Goal: Task Accomplishment & Management: Complete application form

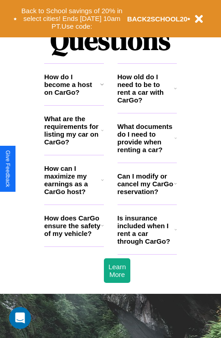
scroll to position [1102, 0]
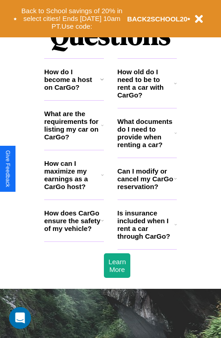
click at [102, 178] on icon at bounding box center [102, 174] width 3 height 7
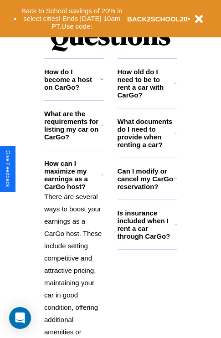
click at [146, 239] on h3 "Is insurance included when I rent a car through CarGo?" at bounding box center [145, 224] width 57 height 31
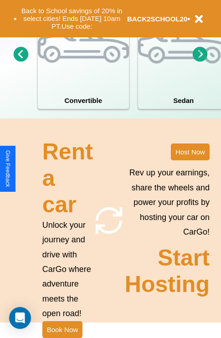
scroll to position [709, 0]
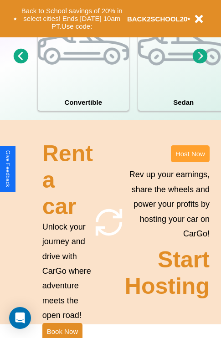
click at [190, 162] on button "Host Now" at bounding box center [190, 153] width 39 height 17
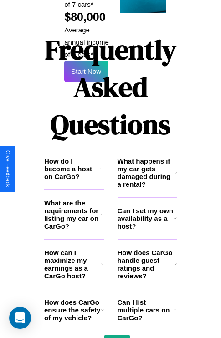
scroll to position [1481, 0]
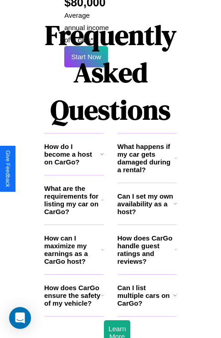
click at [175, 200] on icon at bounding box center [174, 203] width 3 height 7
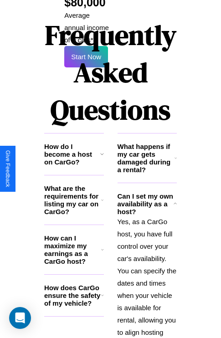
click at [74, 283] on h3 "How does CarGo ensure the safety of my vehicle?" at bounding box center [72, 294] width 57 height 23
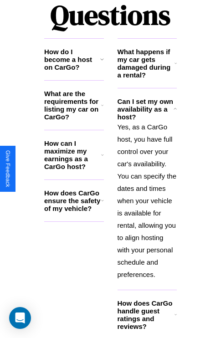
click at [175, 60] on icon at bounding box center [175, 63] width 2 height 7
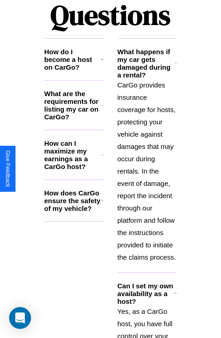
click at [74, 48] on h3 "How do I become a host on CarGo?" at bounding box center [72, 59] width 56 height 23
click at [74, 189] on h3 "How does CarGo ensure the safety of my vehicle?" at bounding box center [72, 200] width 57 height 23
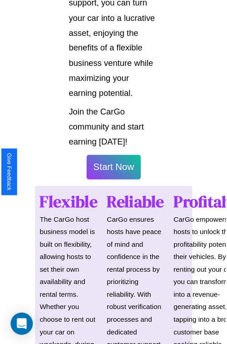
scroll to position [645, 0]
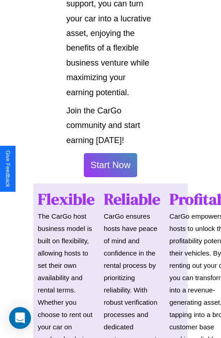
click at [110, 169] on button "Start Now" at bounding box center [111, 165] width 54 height 24
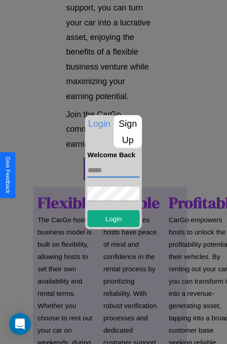
click at [114, 170] on input "text" at bounding box center [114, 170] width 52 height 15
type input "**********"
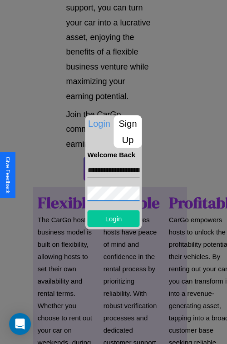
click at [114, 218] on button "Login" at bounding box center [114, 218] width 52 height 17
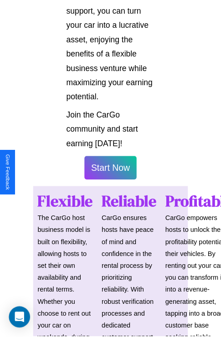
scroll to position [645, 0]
